Goal: Information Seeking & Learning: Learn about a topic

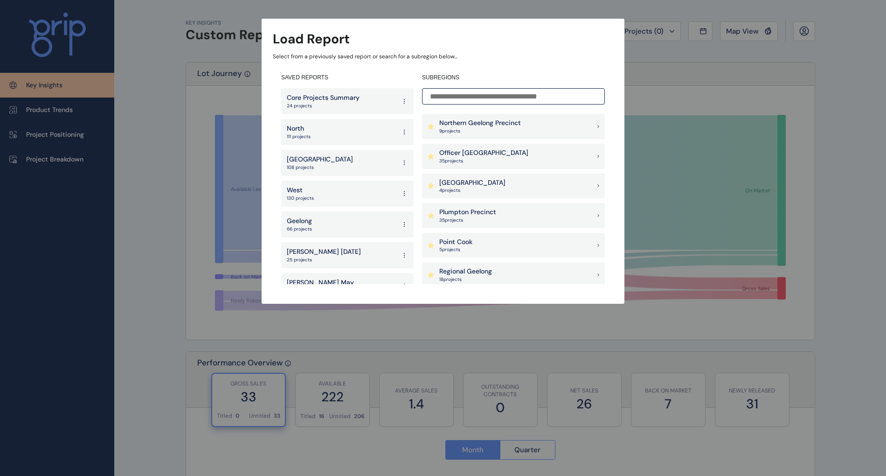
scroll to position [808, 0]
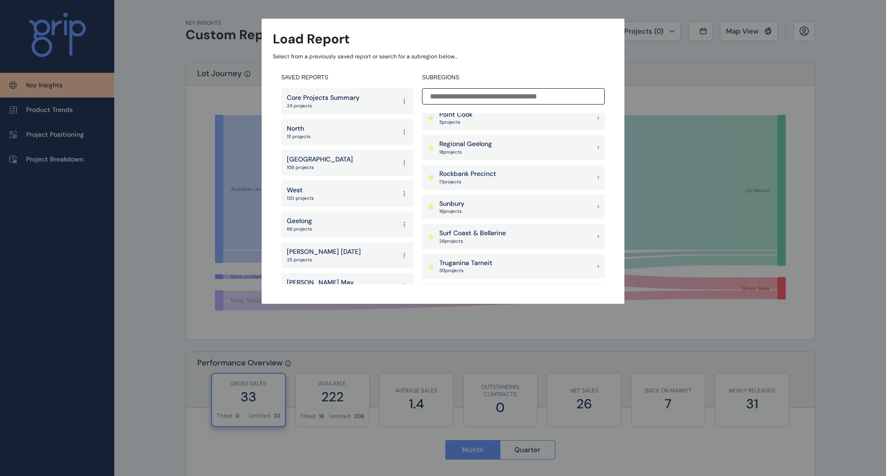
click at [471, 233] on p "Surf Coast & Bellarine" at bounding box center [472, 232] width 67 height 9
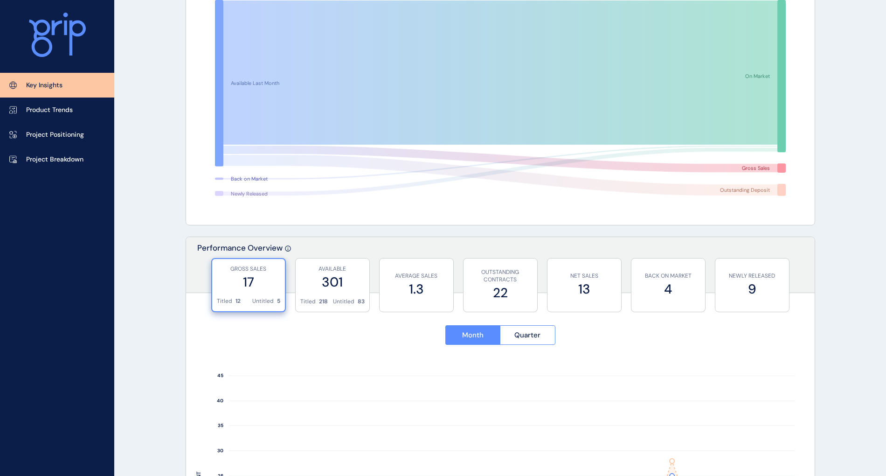
scroll to position [249, 0]
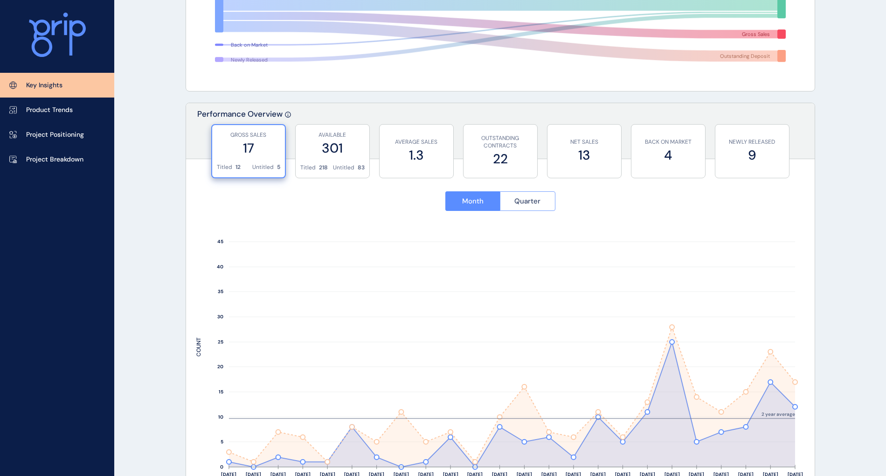
click at [532, 203] on span "Quarter" at bounding box center [527, 200] width 26 height 9
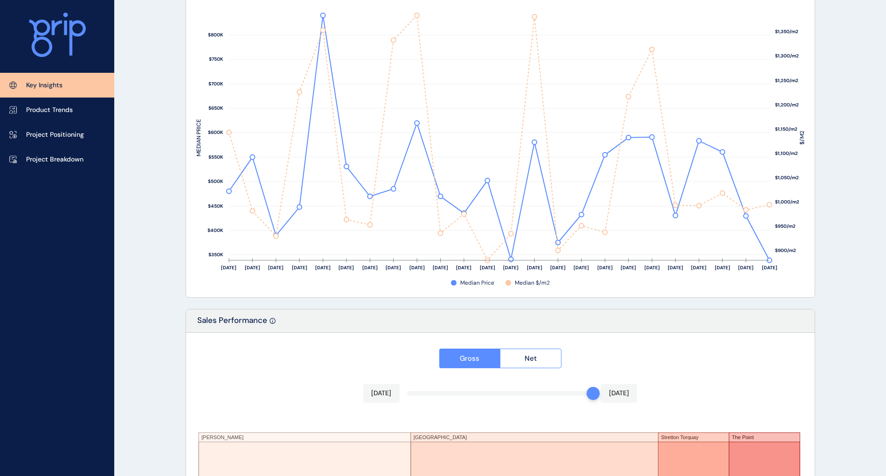
scroll to position [1181, 0]
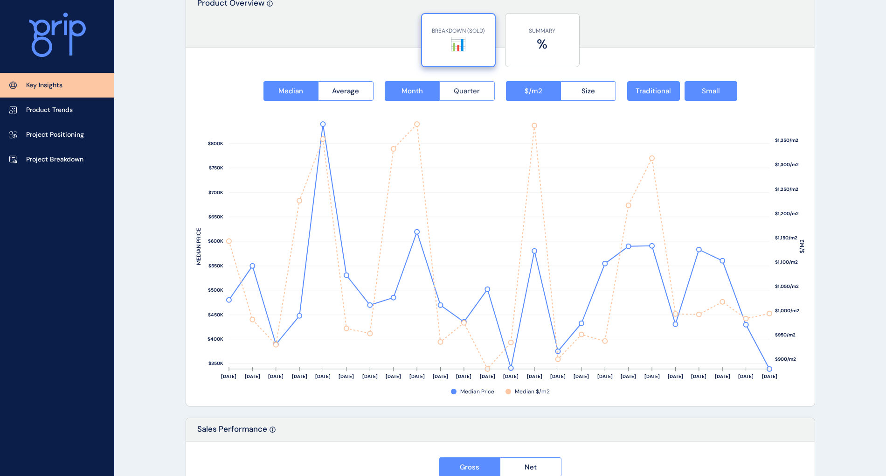
click at [461, 86] on span "Quarter" at bounding box center [467, 90] width 26 height 9
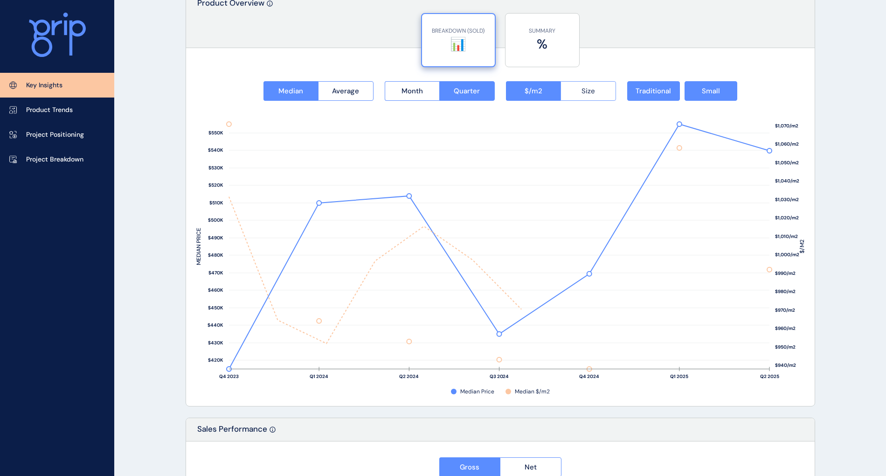
click at [586, 86] on span "Size" at bounding box center [588, 90] width 14 height 9
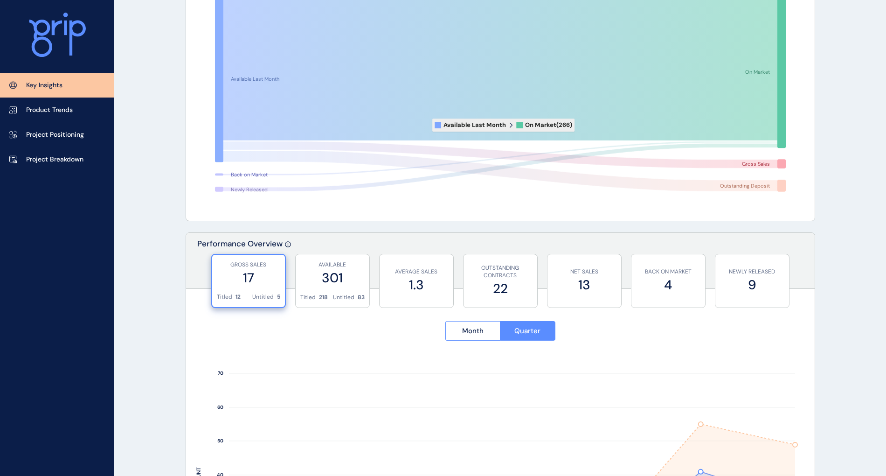
scroll to position [0, 0]
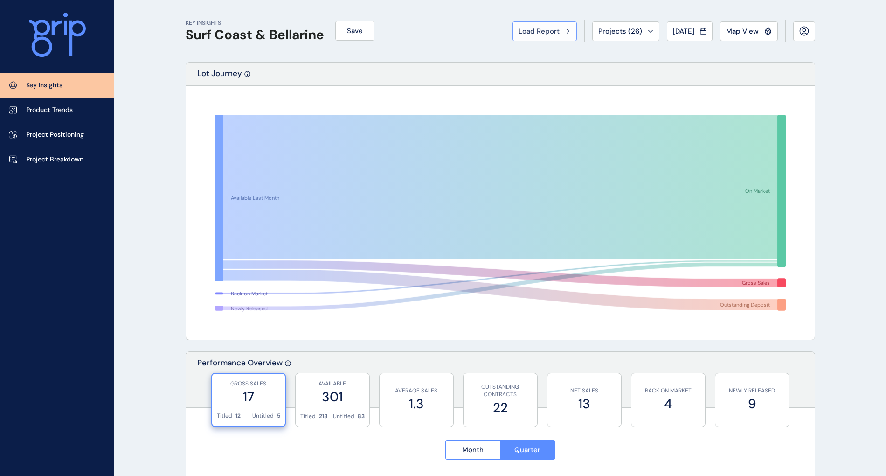
click at [562, 28] on div "Load Report" at bounding box center [545, 31] width 52 height 9
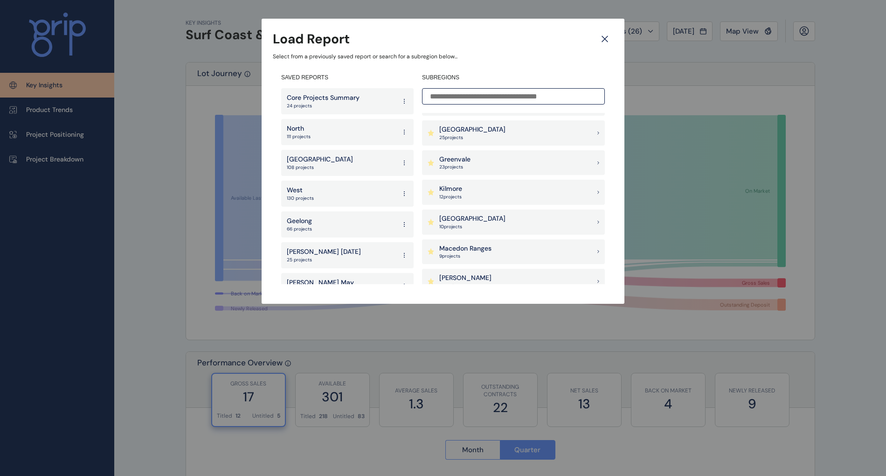
scroll to position [435, 0]
click at [323, 218] on div "Geelong 66 projects" at bounding box center [347, 224] width 132 height 26
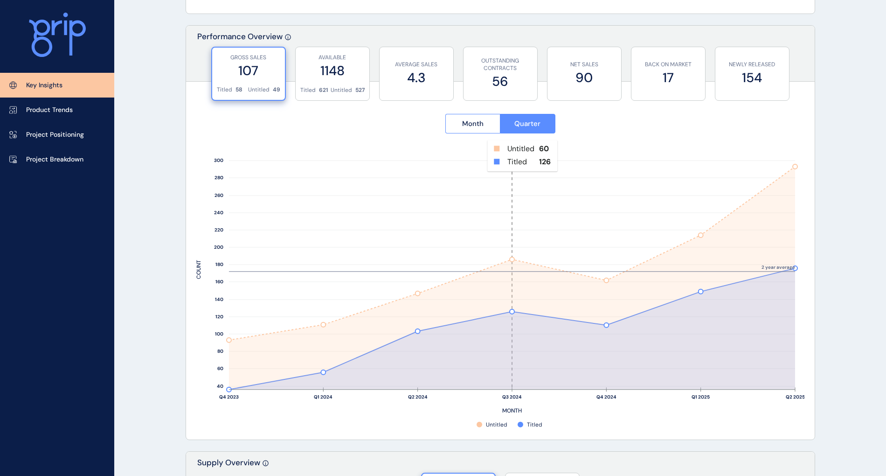
scroll to position [311, 0]
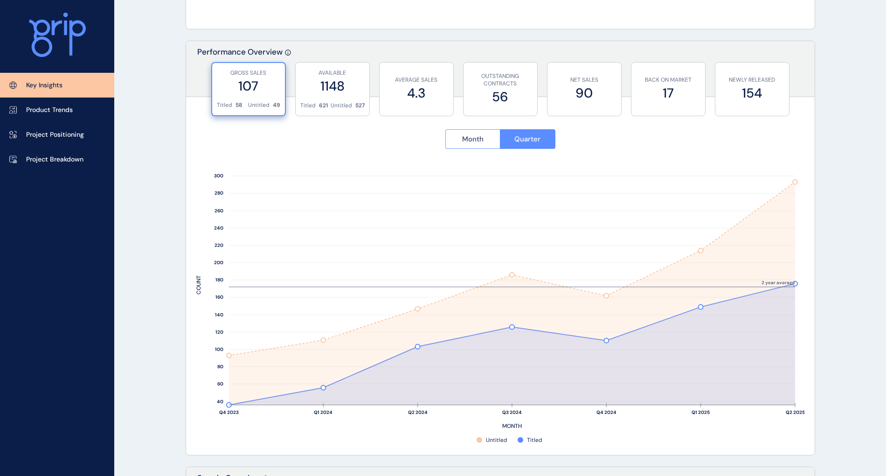
drag, startPoint x: 466, startPoint y: 134, endPoint x: 480, endPoint y: 135, distance: 14.1
click at [467, 134] on span "Month" at bounding box center [472, 138] width 21 height 9
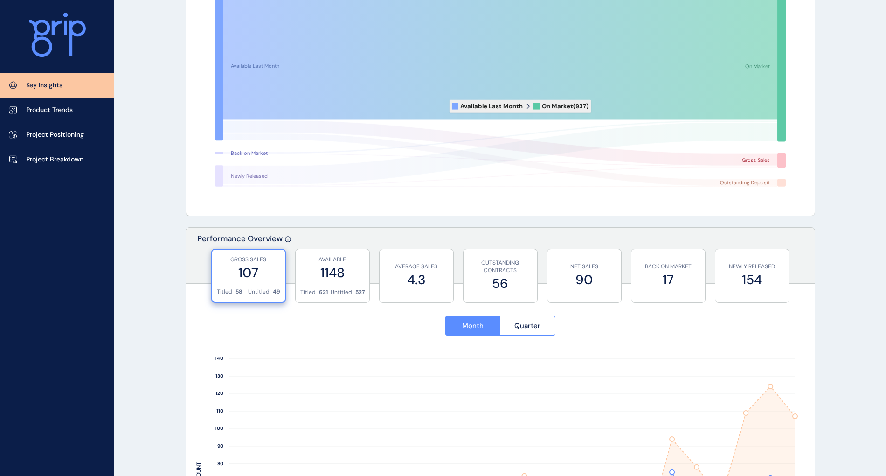
scroll to position [0, 0]
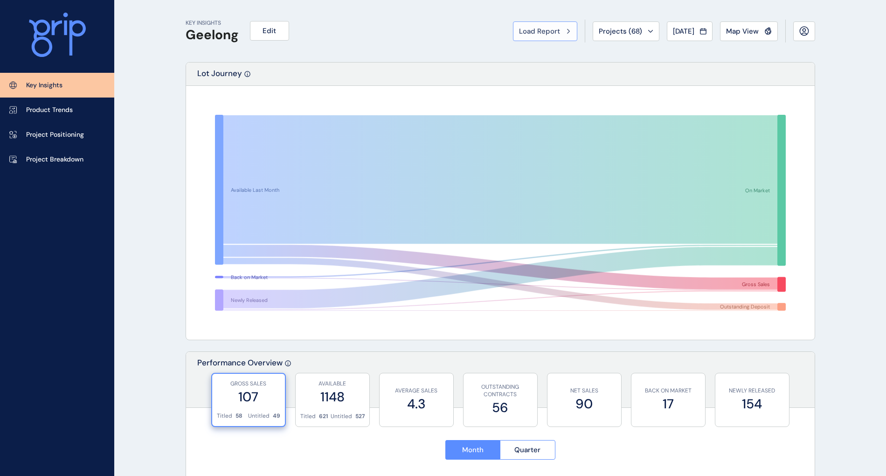
click at [562, 28] on div "Load Report" at bounding box center [545, 31] width 52 height 9
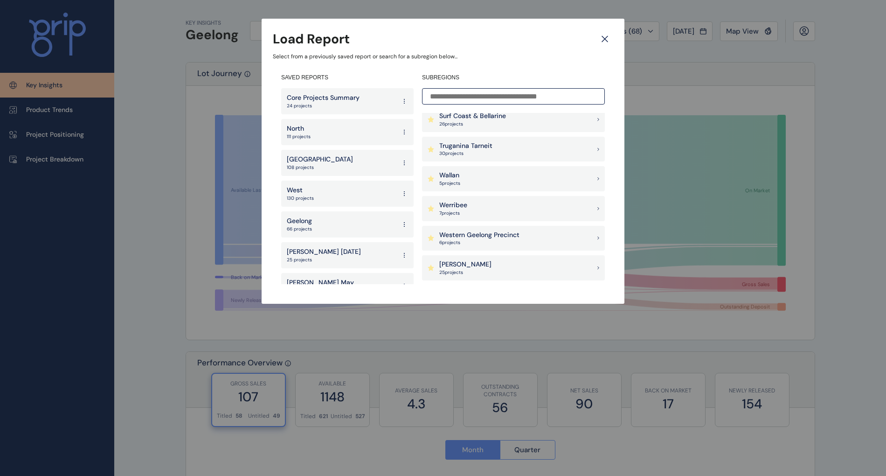
scroll to position [886, 0]
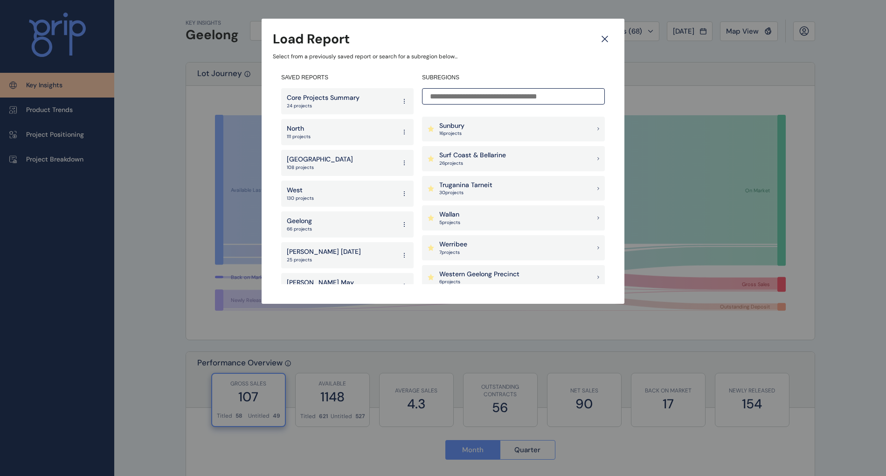
click at [478, 154] on p "Surf Coast & Bellarine" at bounding box center [472, 155] width 67 height 9
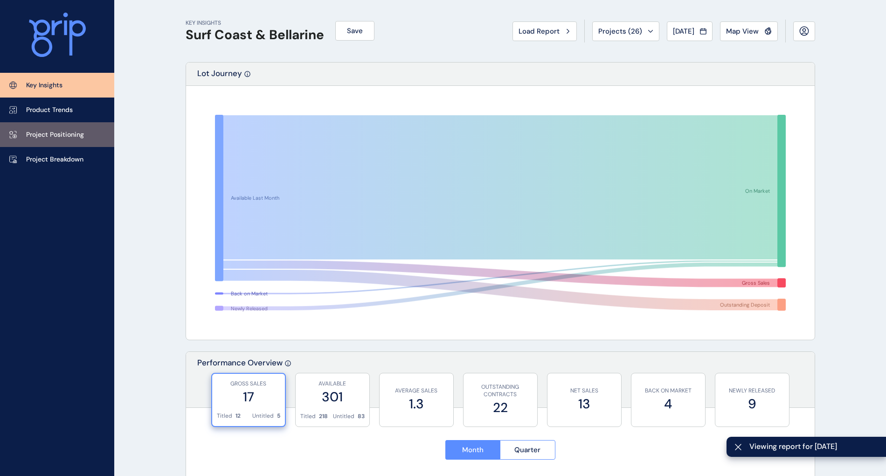
drag, startPoint x: 53, startPoint y: 126, endPoint x: 57, endPoint y: 126, distance: 4.7
click at [53, 126] on link "Project Positioning" at bounding box center [57, 134] width 114 height 25
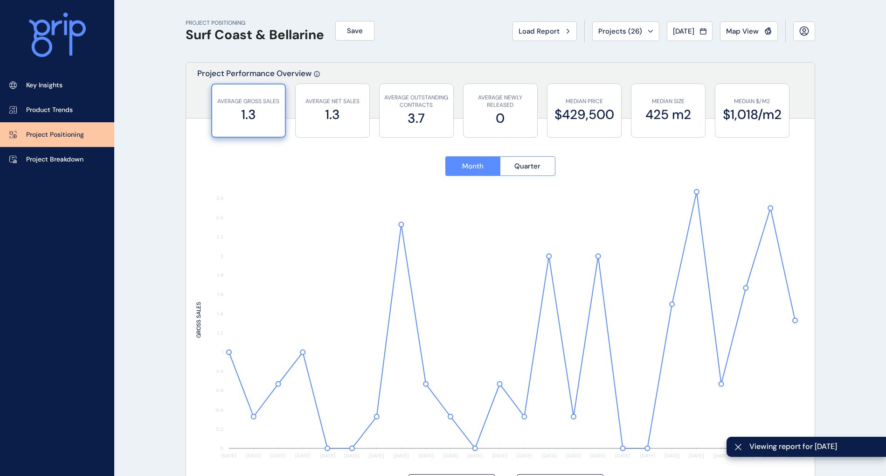
type input "**********"
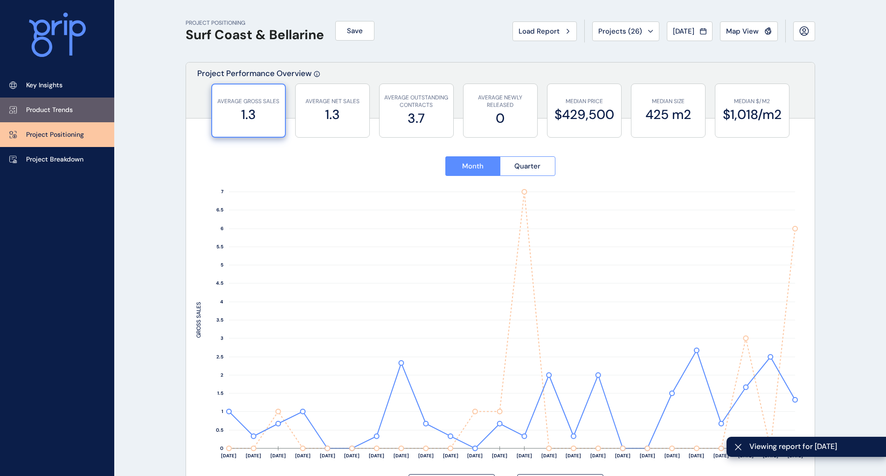
click at [51, 103] on link "Product Trends" at bounding box center [57, 109] width 114 height 25
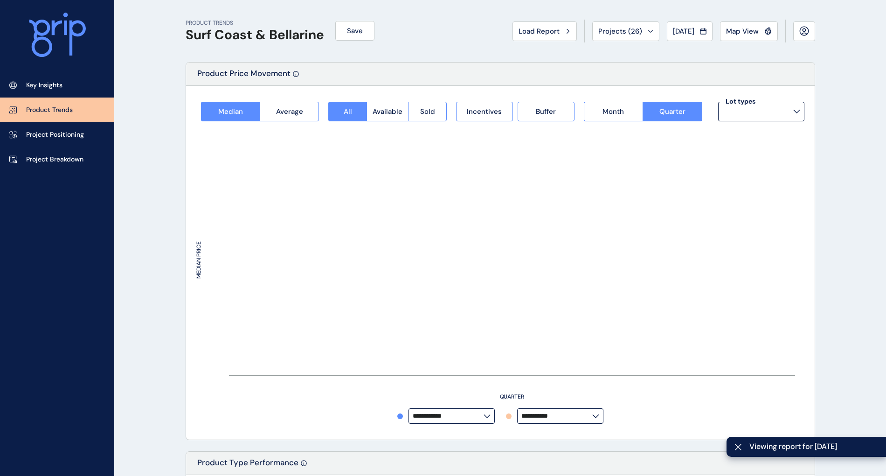
type input "*********"
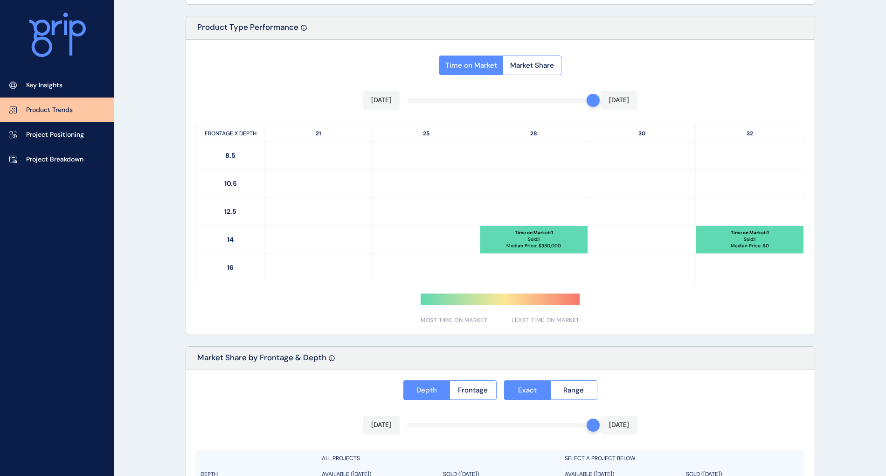
scroll to position [614, 0]
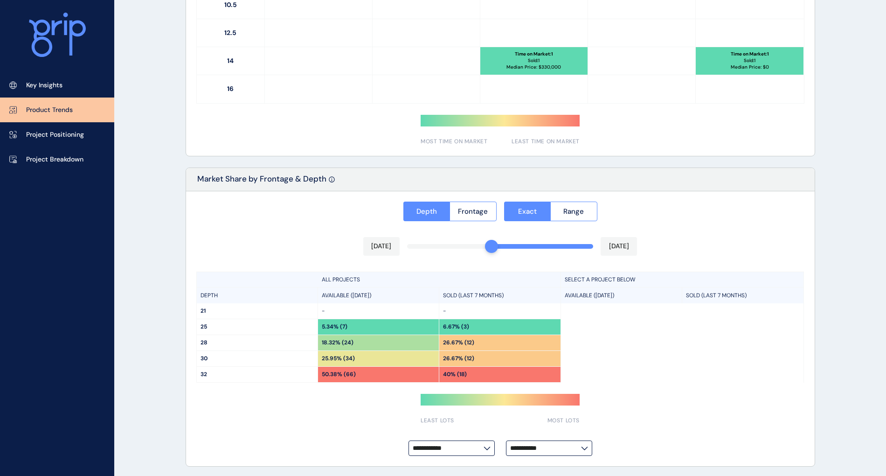
drag, startPoint x: 593, startPoint y: 243, endPoint x: 498, endPoint y: 249, distance: 95.3
click at [498, 249] on div "[DATE] [DATE]" at bounding box center [500, 246] width 274 height 19
click at [564, 210] on span "Range" at bounding box center [573, 211] width 21 height 9
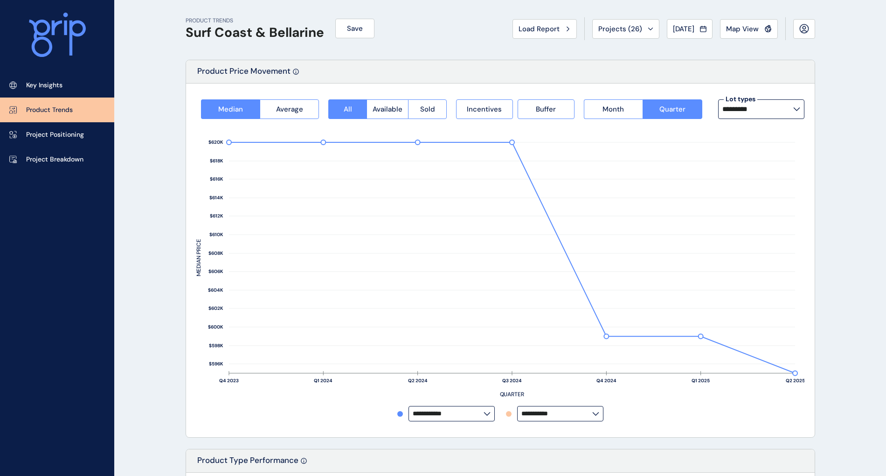
scroll to position [0, 0]
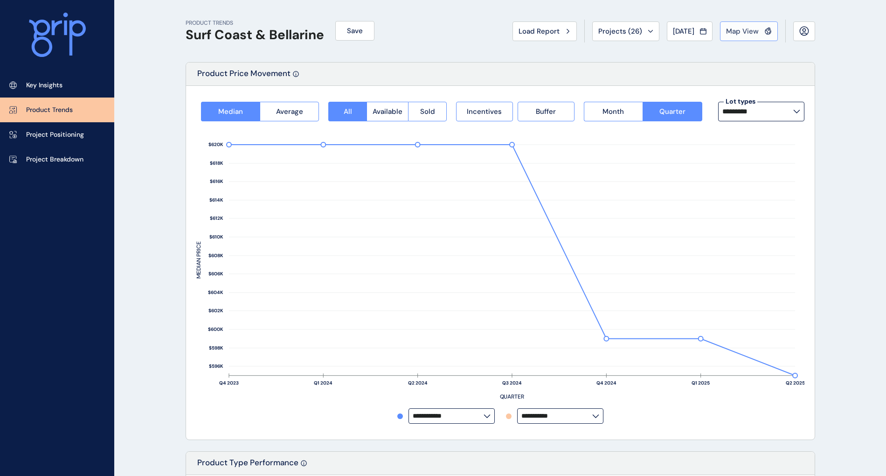
click at [748, 35] on span "Map View" at bounding box center [742, 31] width 33 height 9
